Goal: Information Seeking & Learning: Learn about a topic

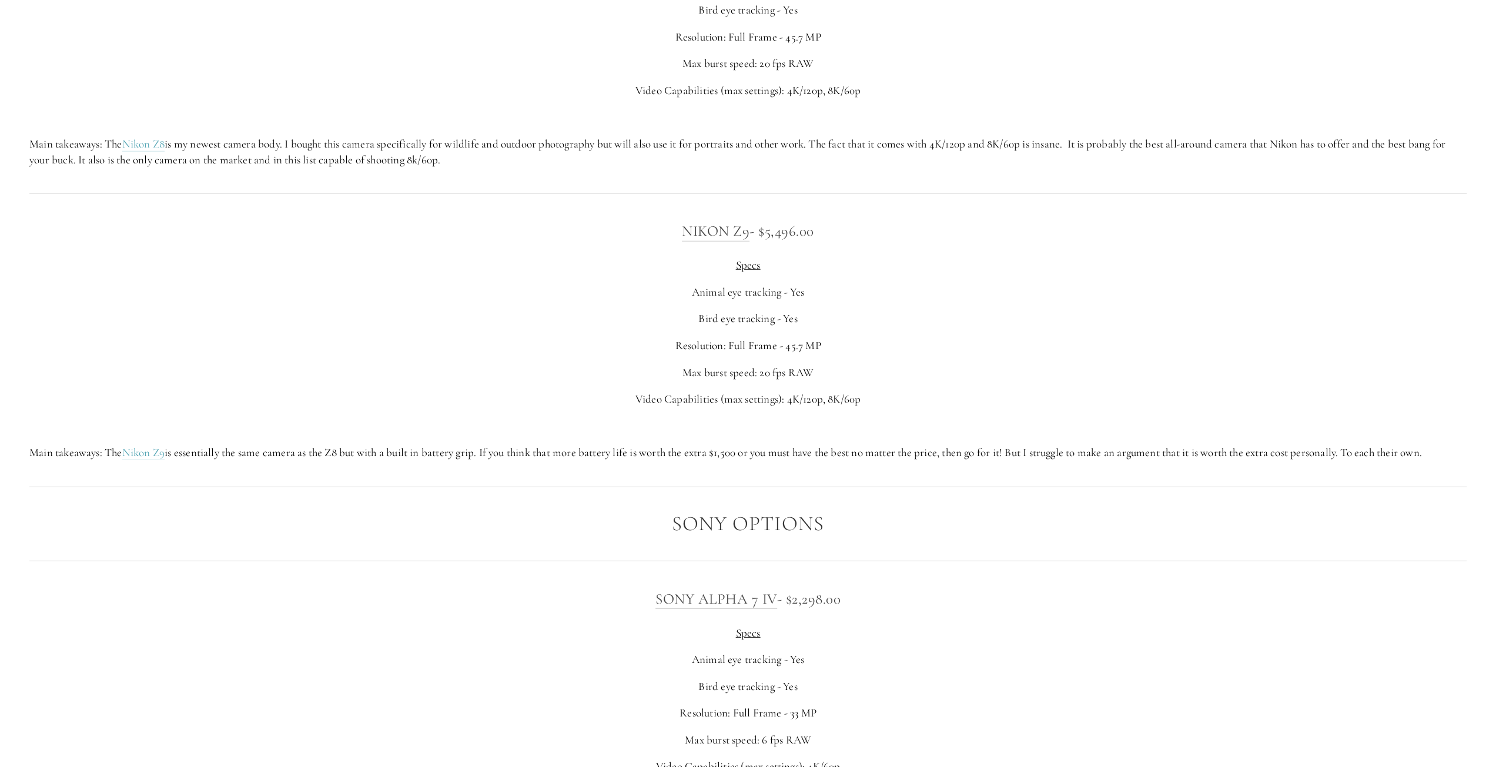
scroll to position [2999, 0]
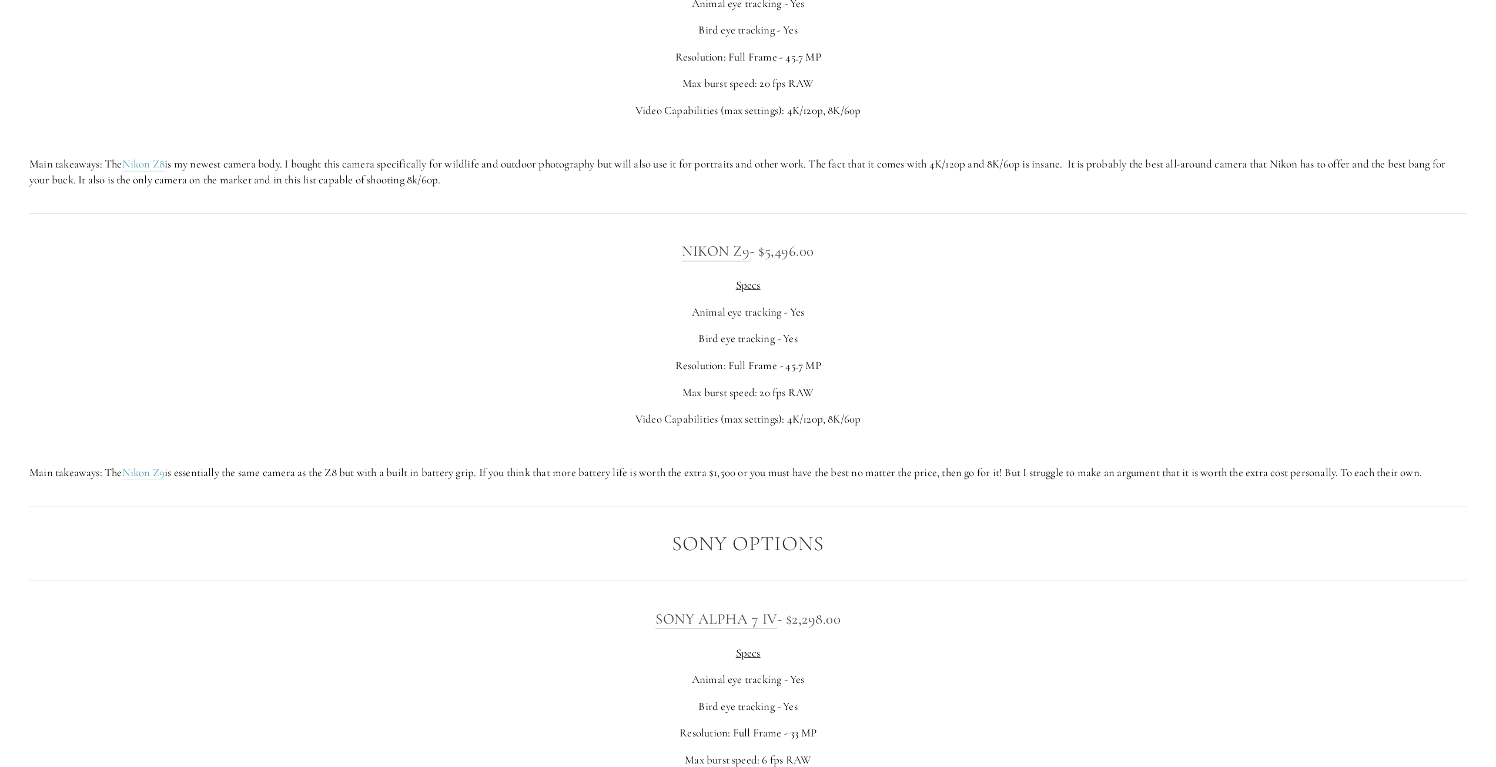
click at [452, 347] on p "Bird eye tracking - Yes" at bounding box center [748, 339] width 1438 height 16
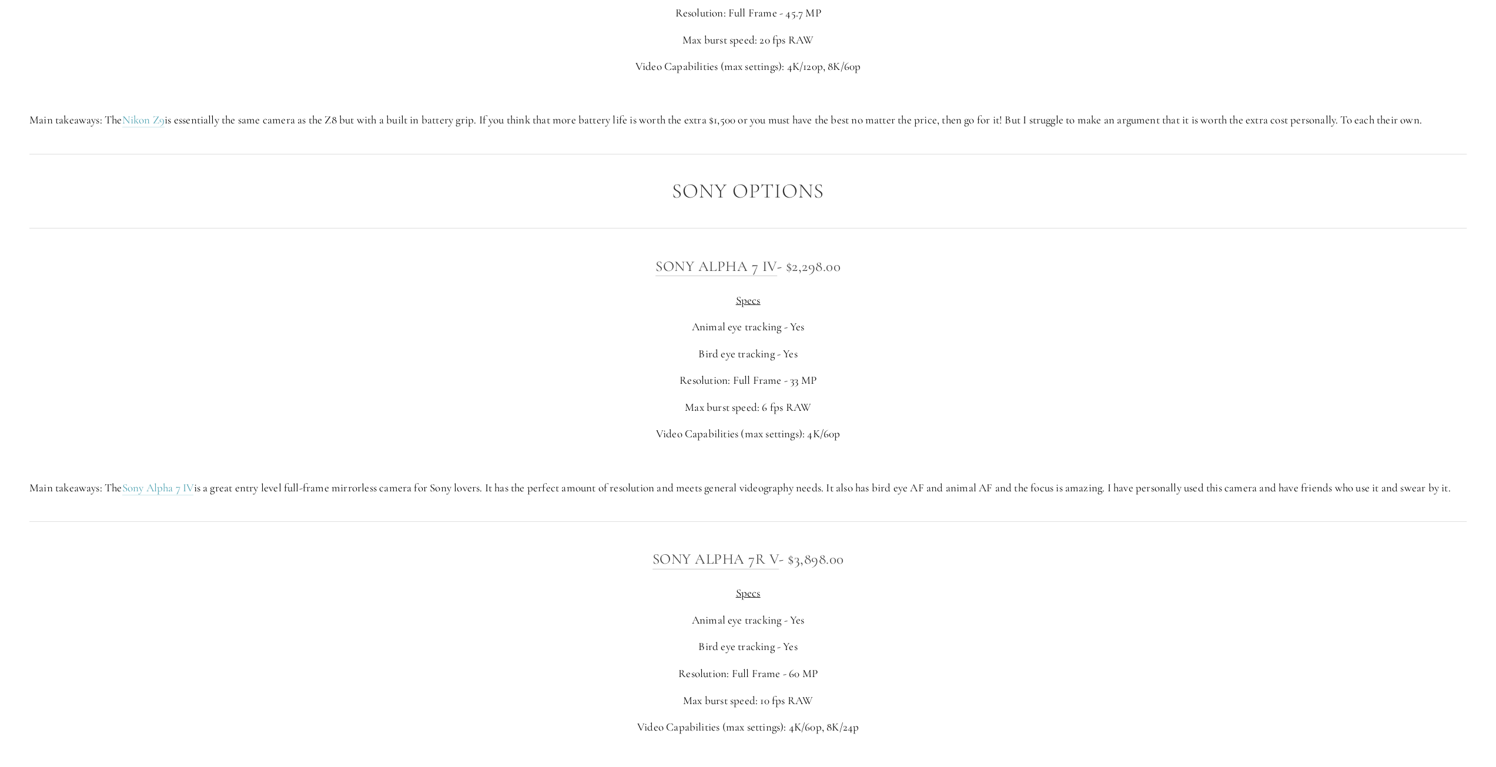
scroll to position [3410, 0]
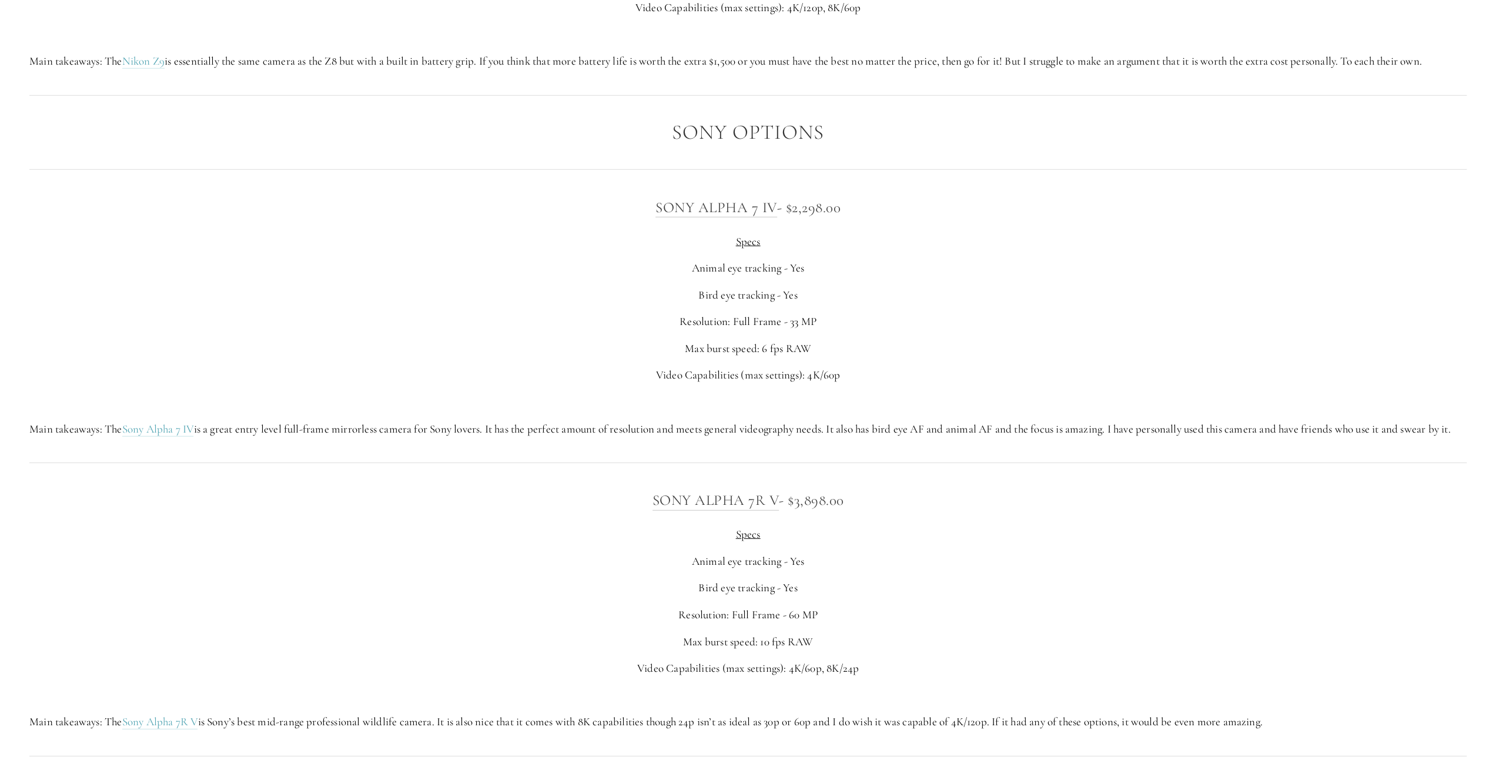
click at [576, 383] on p "Video Capabilities (max settings): 4K/60p" at bounding box center [748, 375] width 1438 height 16
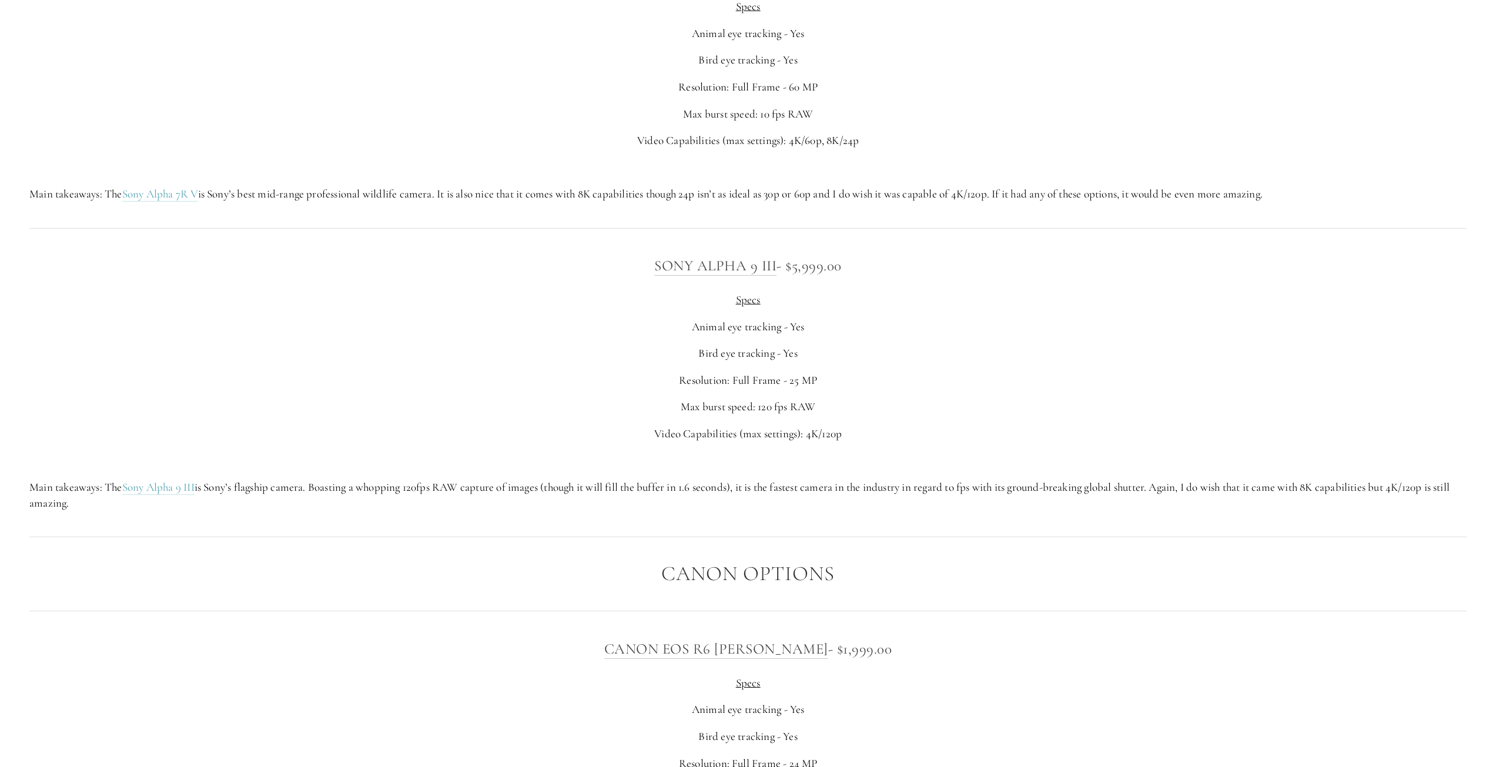
scroll to position [3939, 0]
click at [527, 387] on p "Resolution: Full Frame - 25 MP" at bounding box center [748, 380] width 1438 height 16
click at [526, 387] on p "Resolution: Full Frame - 25 MP" at bounding box center [748, 380] width 1438 height 16
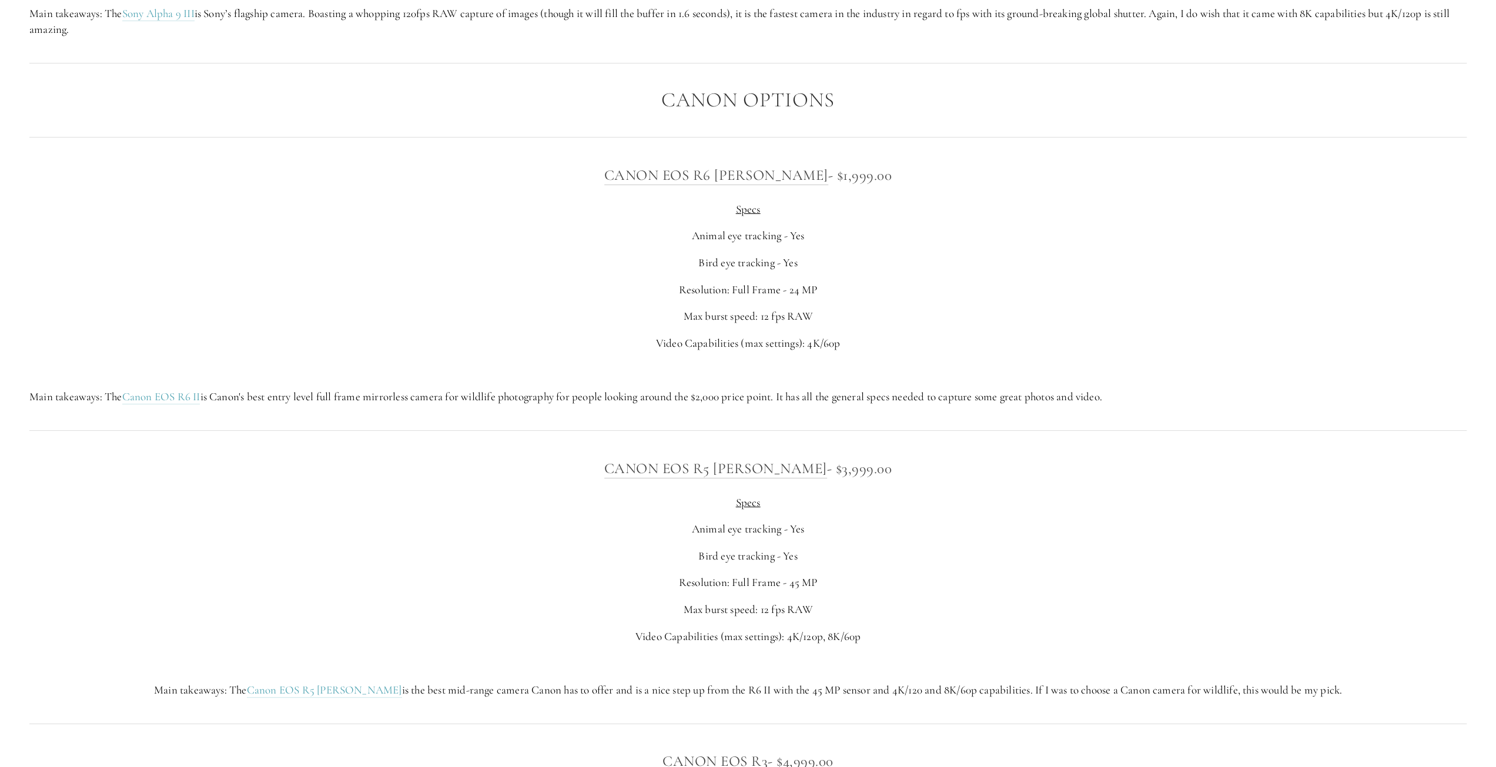
scroll to position [4410, 0]
click at [561, 354] on p "Video Capabilities (max settings): 4K/60p" at bounding box center [748, 346] width 1438 height 16
drag, startPoint x: 1137, startPoint y: 429, endPoint x: 614, endPoint y: 191, distance: 574.7
click at [614, 191] on div "Canon EOS R6 [PERSON_NAME] - $1,999.00 Specs Animal eye tracking - Yes Bird eye…" at bounding box center [748, 287] width 1458 height 262
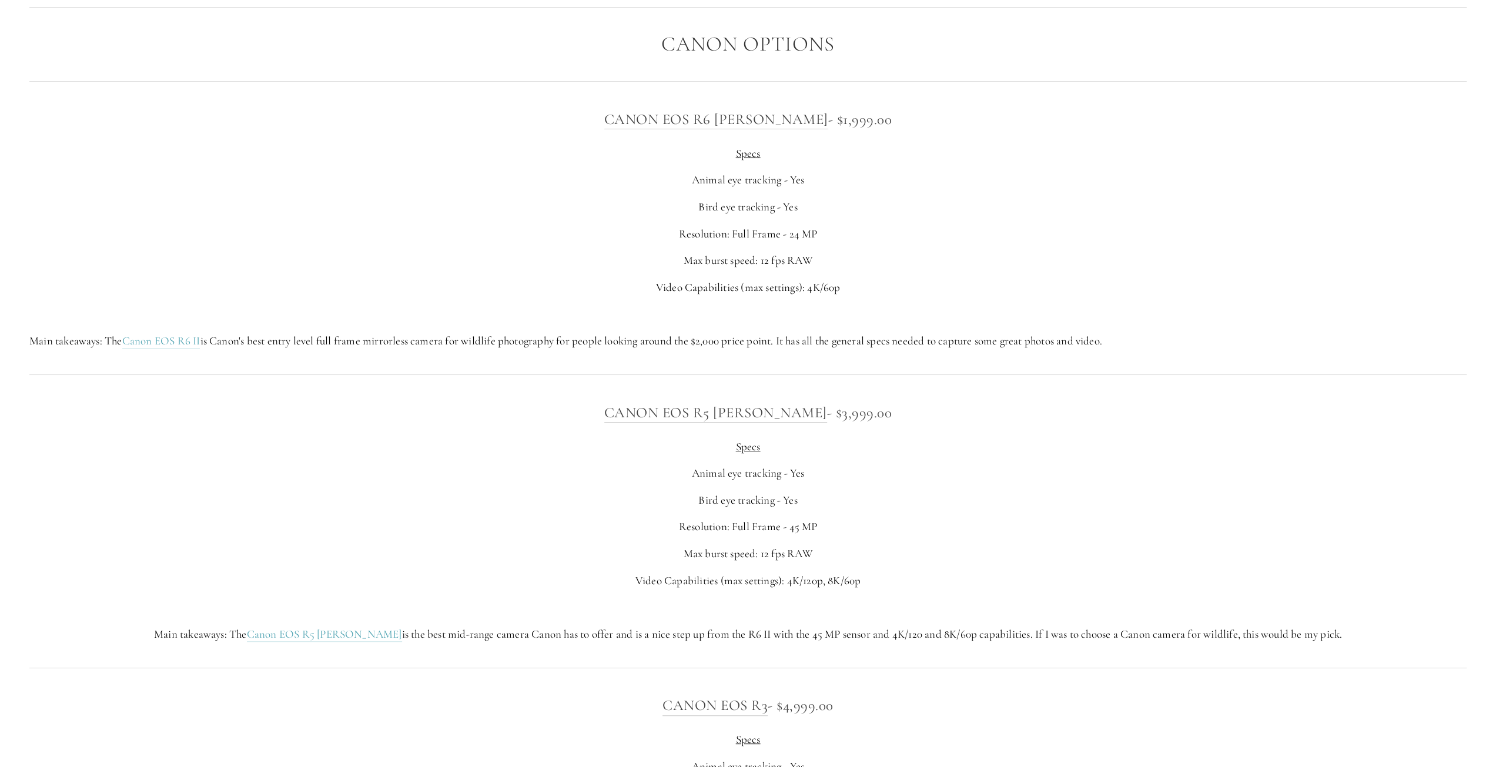
scroll to position [4468, 0]
copy div "Canon EOS R6 [PERSON_NAME] - $1,999.00 Specs Animal eye tracking - Yes Bird eye…"
click at [1087, 534] on p "Resolution: Full Frame - 45 MP" at bounding box center [748, 527] width 1438 height 16
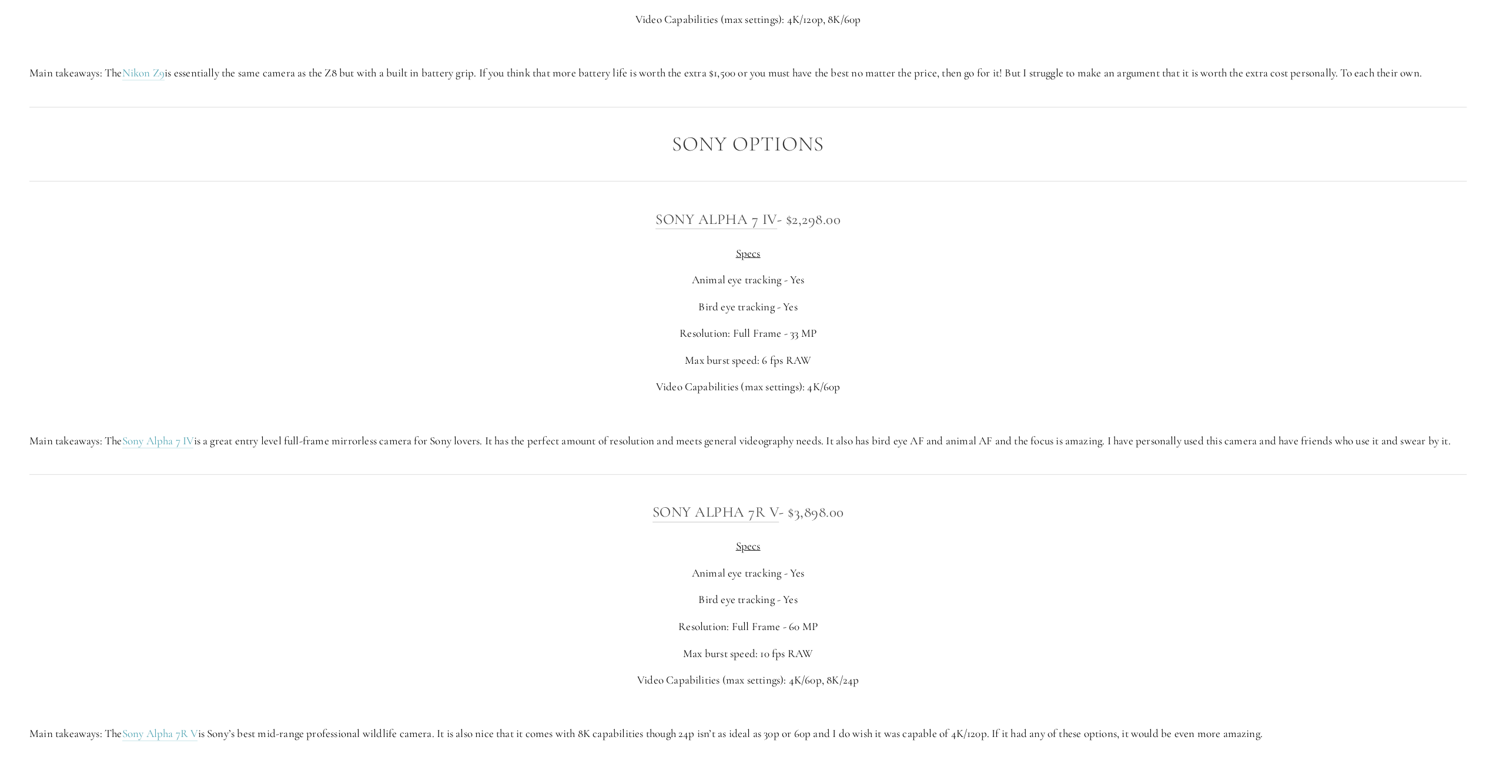
scroll to position [3469, 0]
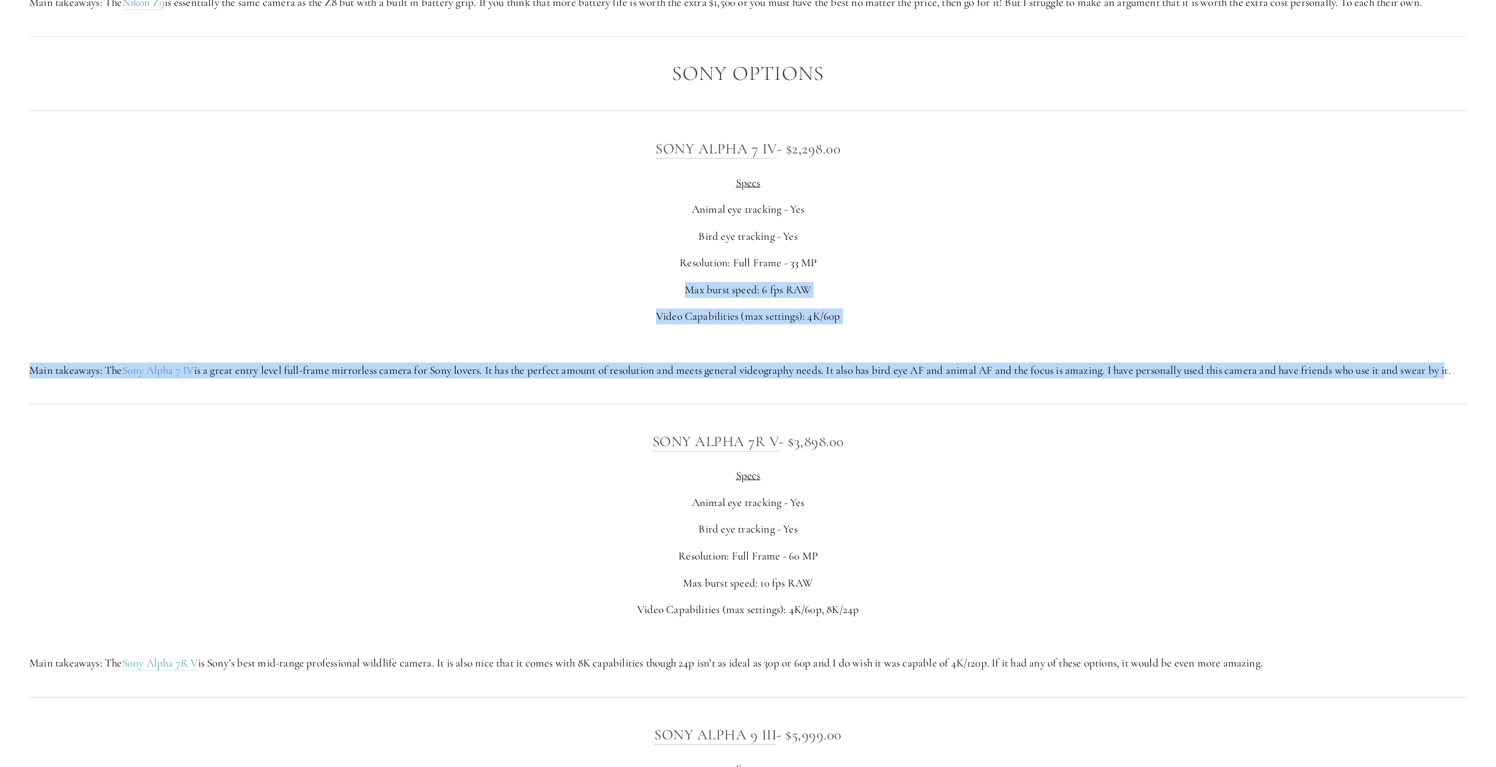
drag, startPoint x: 1466, startPoint y: 392, endPoint x: 319, endPoint y: 312, distance: 1150.5
click at [319, 312] on div "Sony Alpha 7 IV - $2,298.00 Specs Animal eye tracking - Yes Bird eye tracking -…" at bounding box center [748, 258] width 1438 height 242
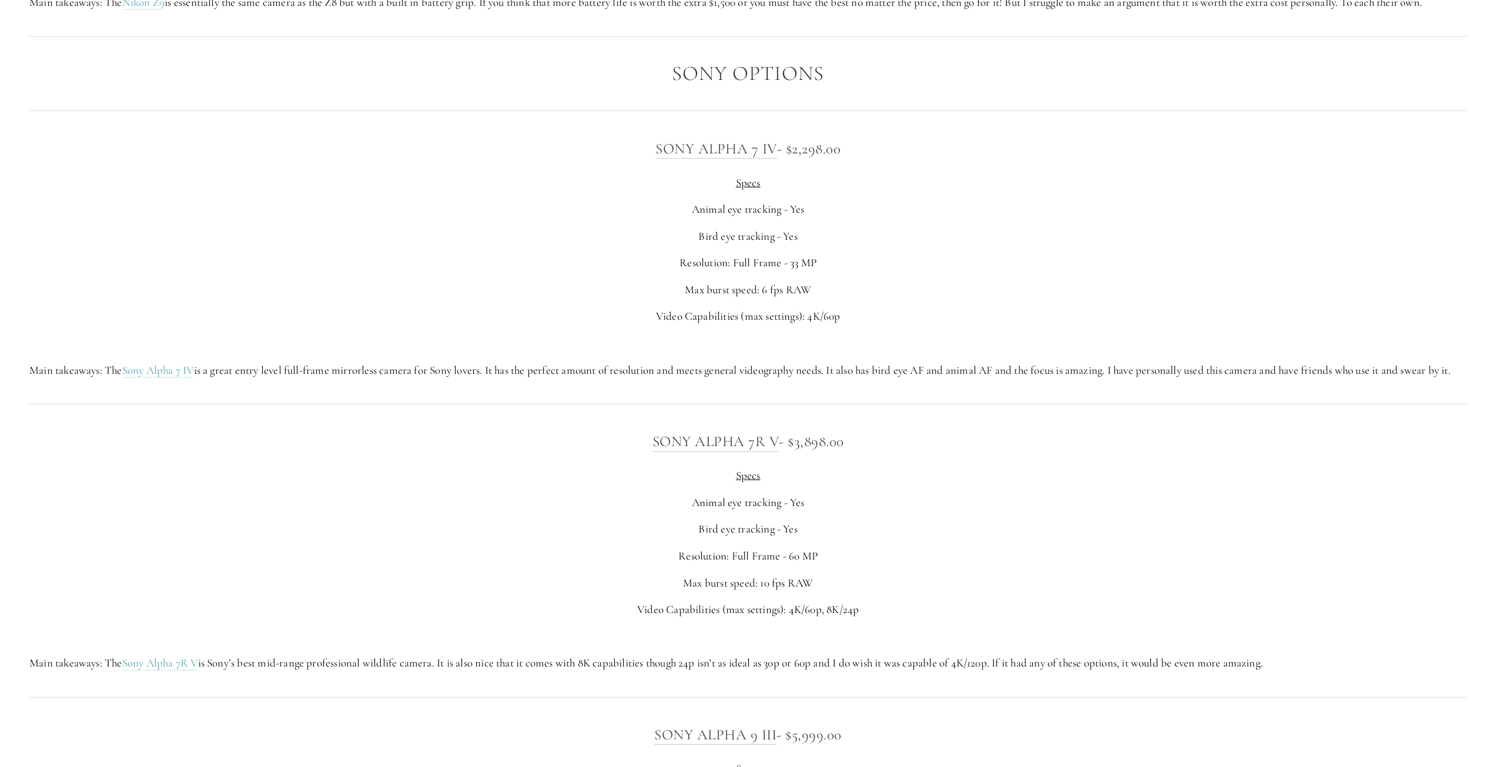
click at [246, 420] on div at bounding box center [748, 404] width 1458 height 32
drag, startPoint x: 136, startPoint y: 393, endPoint x: 512, endPoint y: 153, distance: 445.6
click at [512, 153] on div "Sony Alpha 7 IV - $2,298.00 Specs Animal eye tracking - Yes Bird eye tracking -…" at bounding box center [748, 258] width 1438 height 242
copy div "Sony Alpha 7 IV - $2,298.00 Specs Animal eye tracking - Yes Bird eye tracking -…"
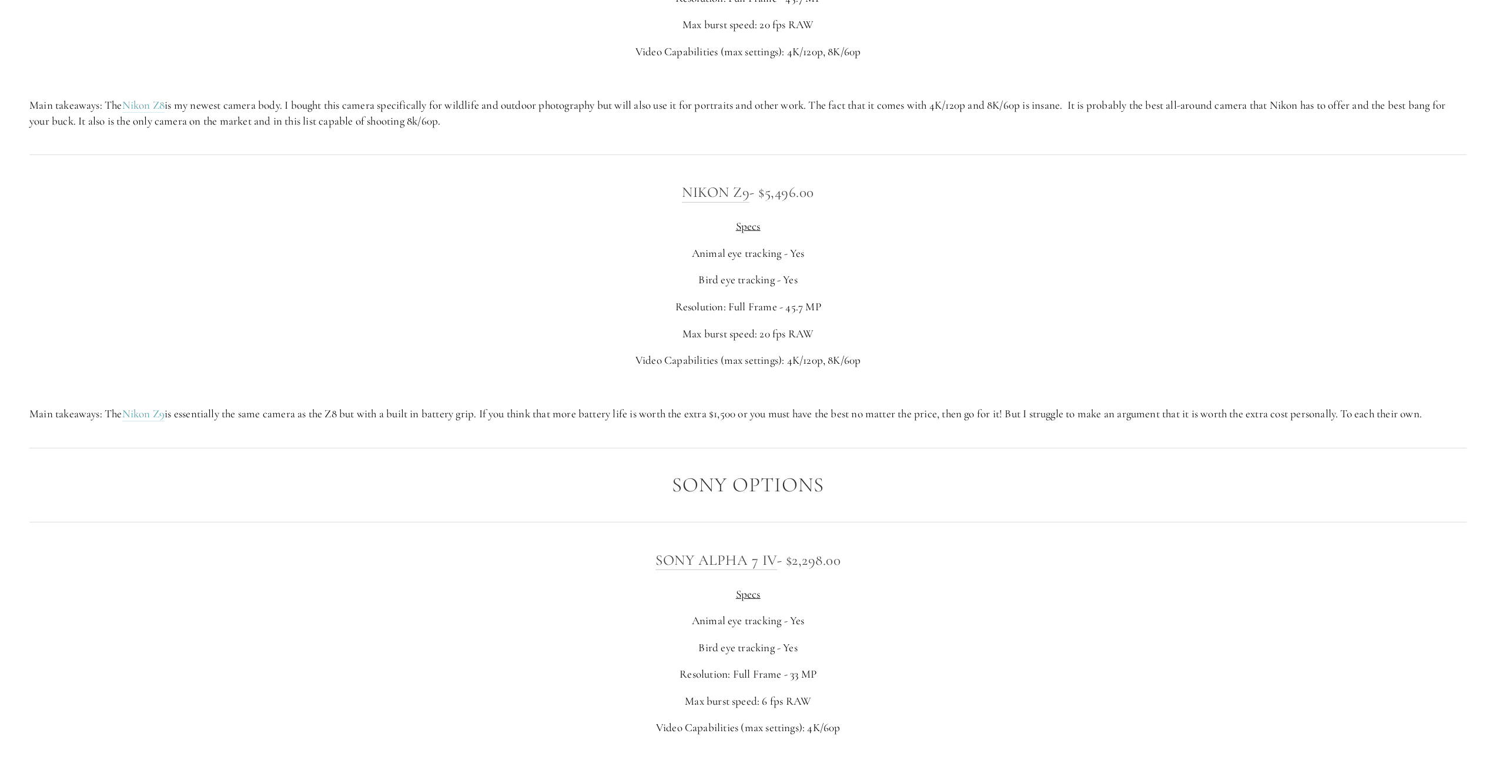
scroll to position [3410, 0]
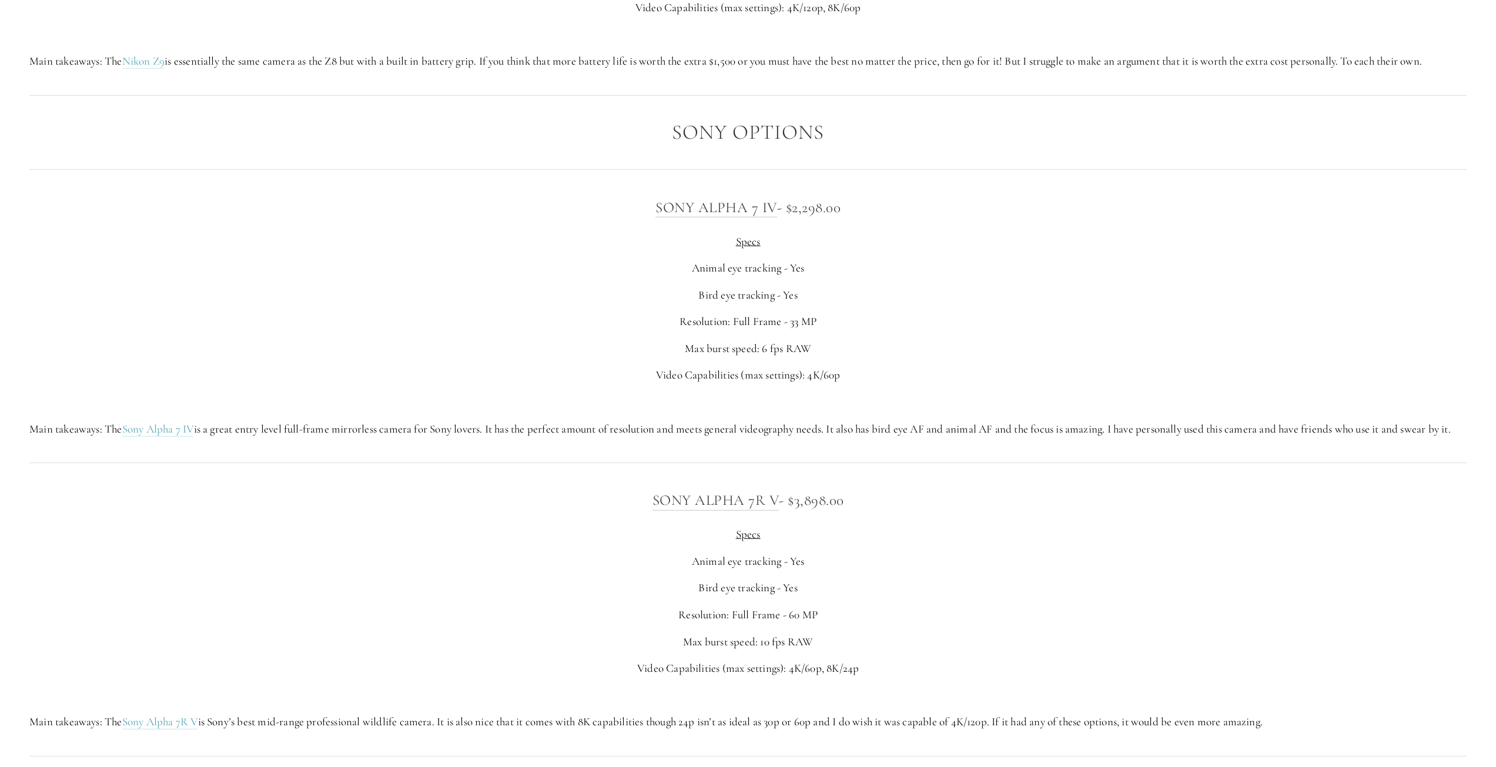
drag, startPoint x: 345, startPoint y: 189, endPoint x: 357, endPoint y: 176, distance: 17.9
click at [345, 186] on div at bounding box center [748, 170] width 1458 height 32
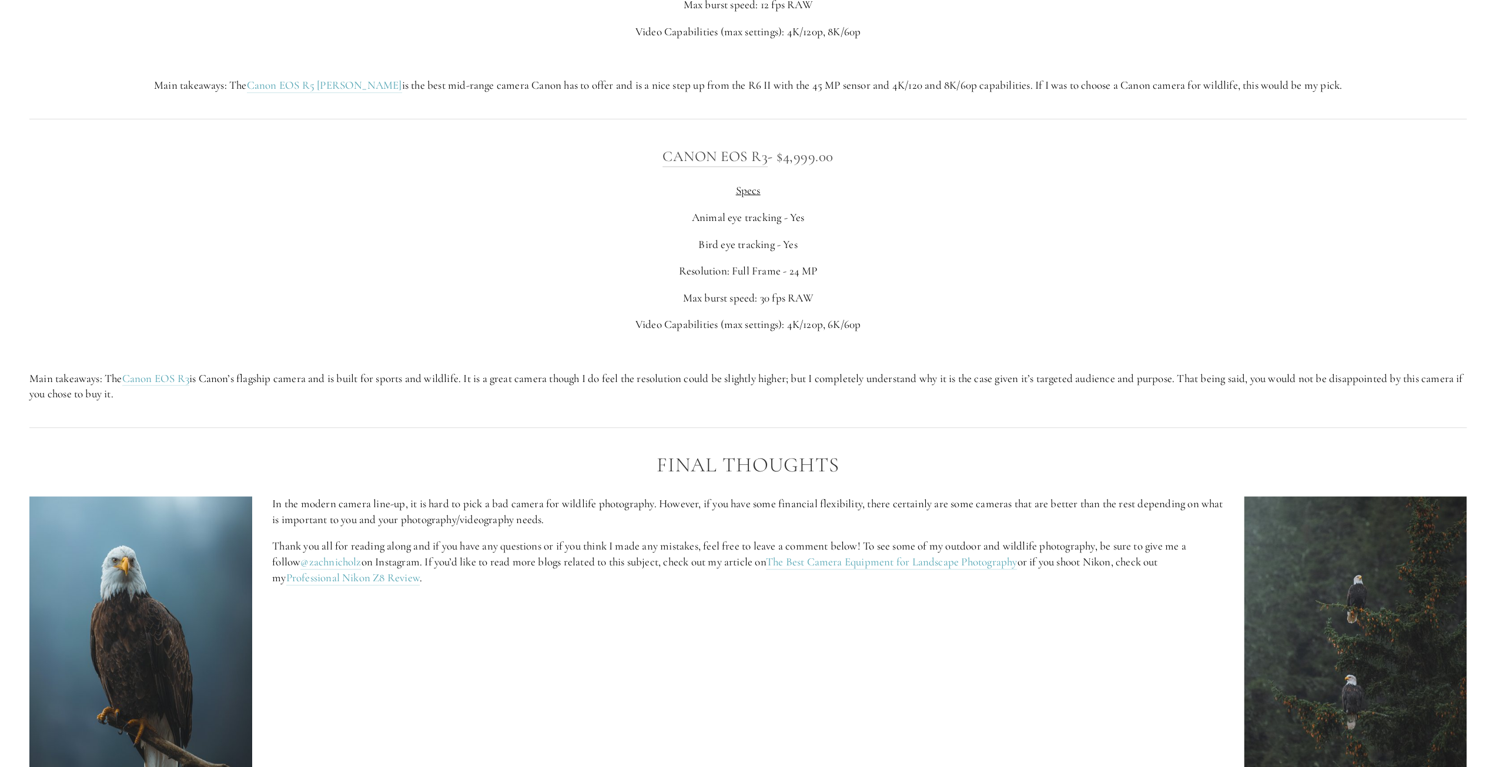
scroll to position [5115, 0]
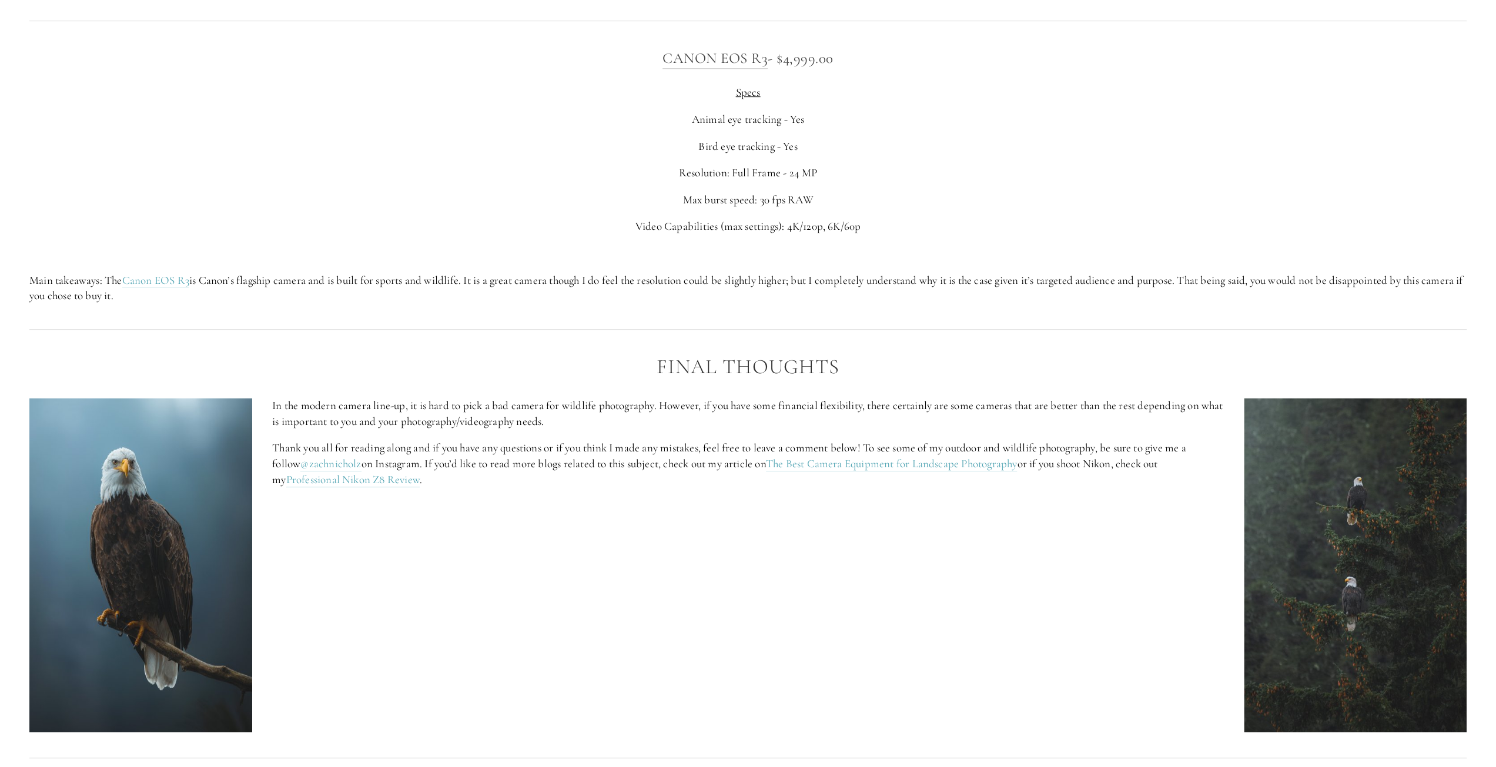
click at [459, 181] on p "Resolution: Full Frame - 24 MP" at bounding box center [748, 173] width 1438 height 16
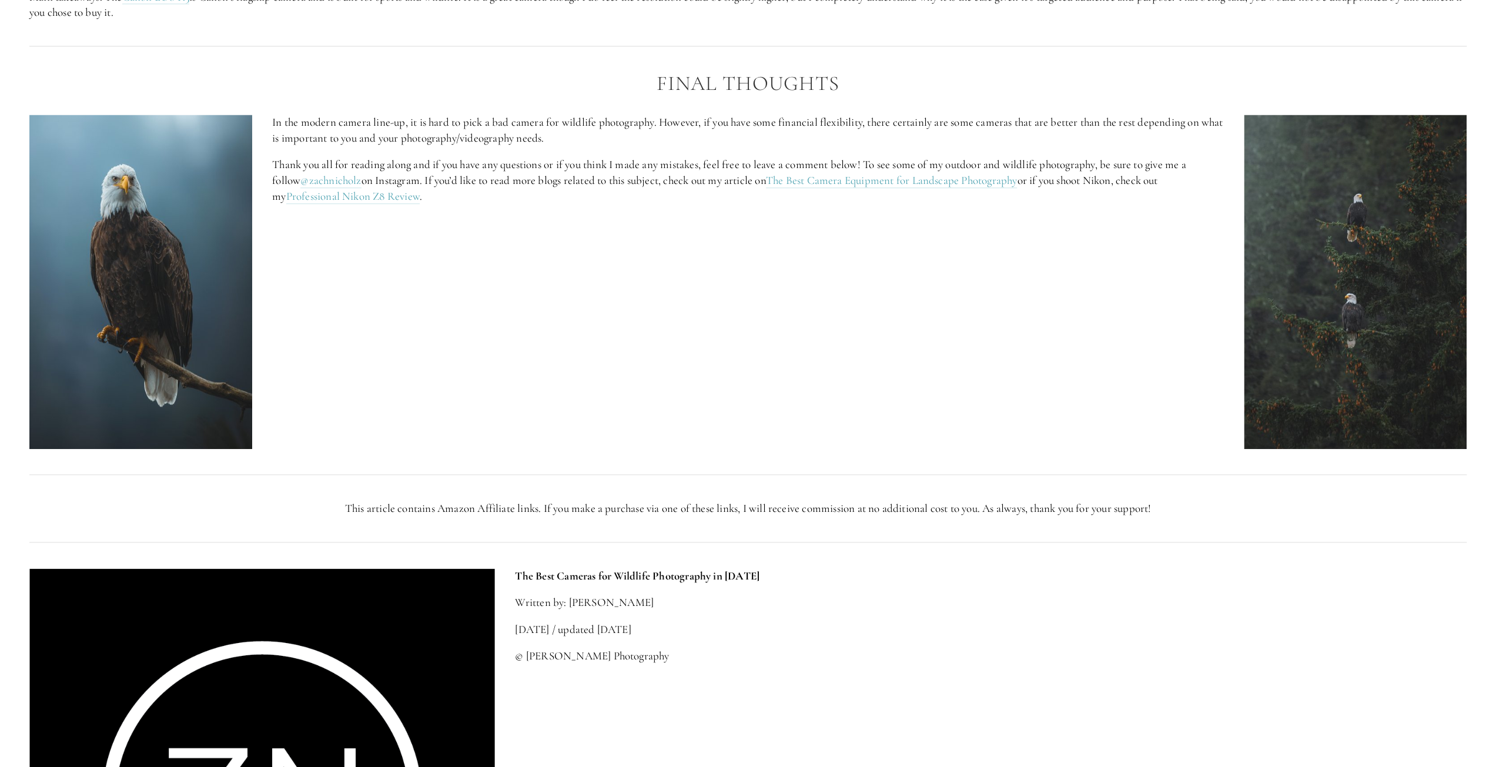
scroll to position [5350, 0]
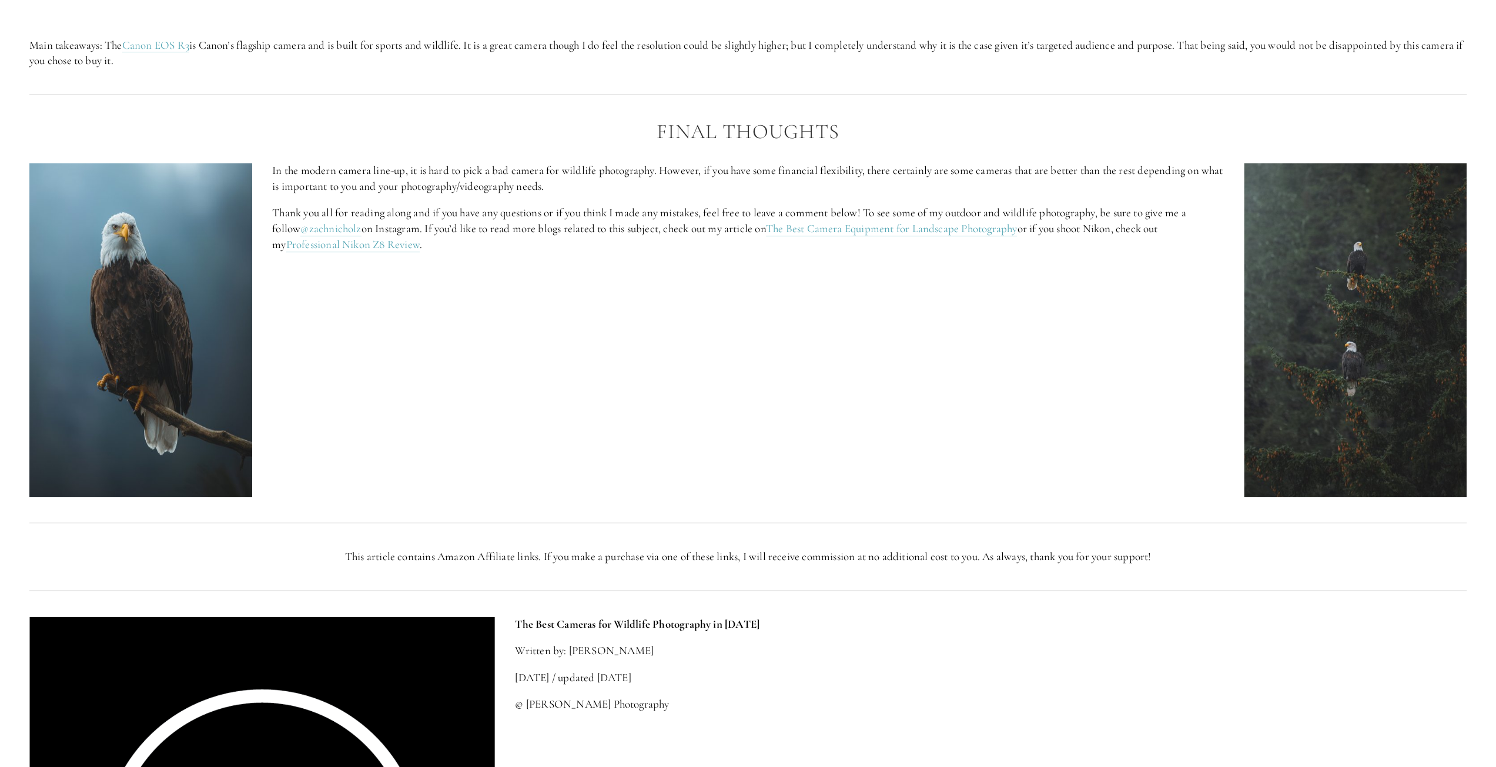
click at [726, 373] on div "In the modern camera line-up, it is hard to pick a bad camera for wildlife phot…" at bounding box center [748, 330] width 1458 height 355
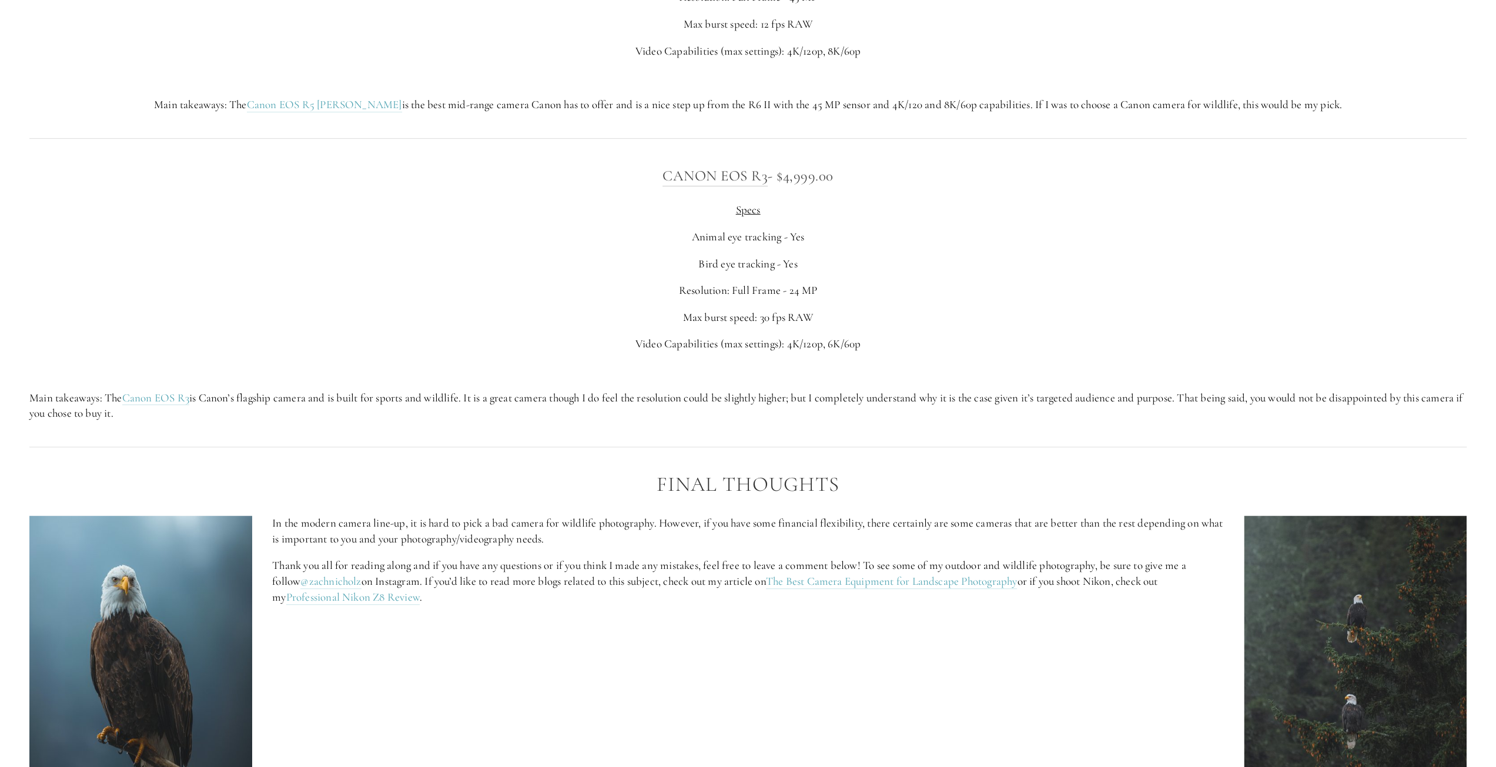
scroll to position [4762, 0]
